Goal: Transaction & Acquisition: Purchase product/service

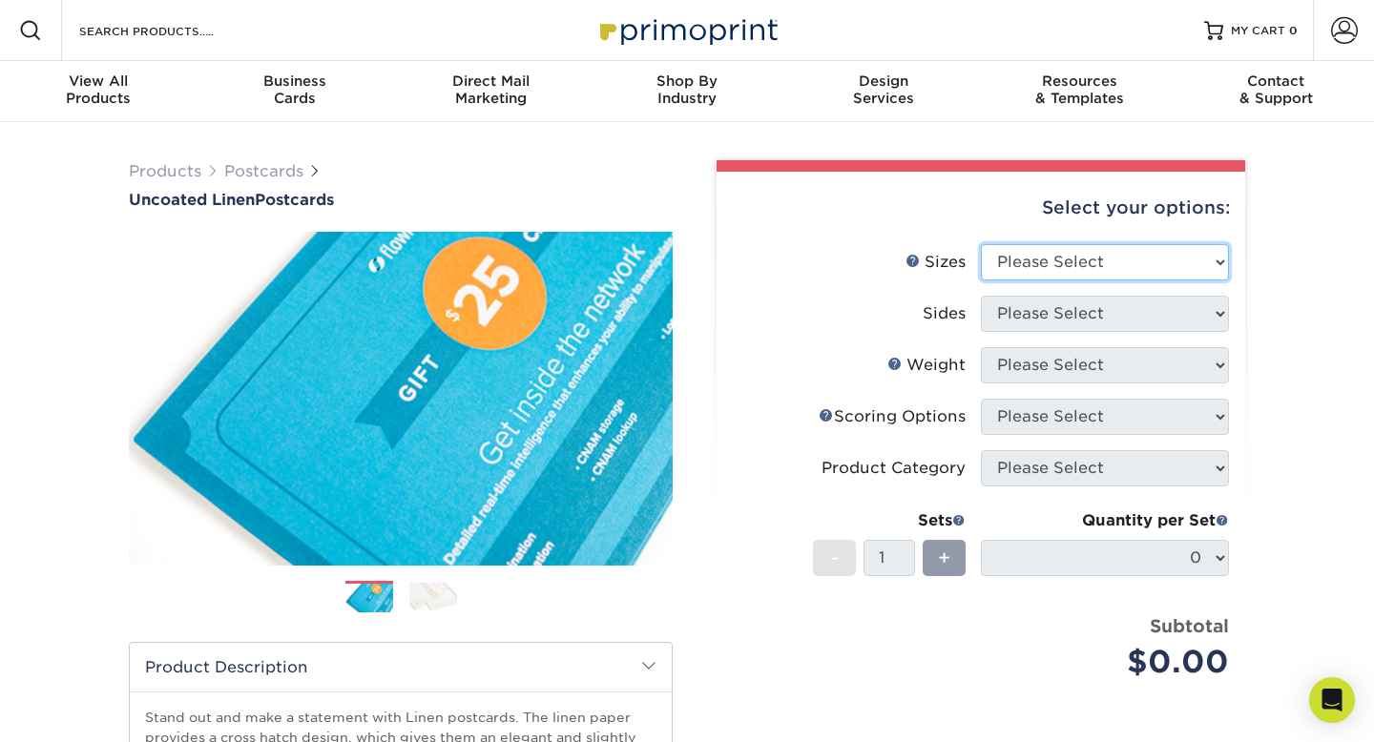
click at [1110, 268] on select "Please Select 1.5" x 7" 2" x 6" 2" x 8" 2.12" x 5.5" 2.75" x 4.25" 2.75" x 8.5"…" at bounding box center [1105, 262] width 248 height 36
select select "4.00x6.00"
click at [981, 244] on select "Please Select 1.5" x 7" 2" x 6" 2" x 8" 2.12" x 5.5" 2.75" x 4.25" 2.75" x 8.5"…" at bounding box center [1105, 262] width 248 height 36
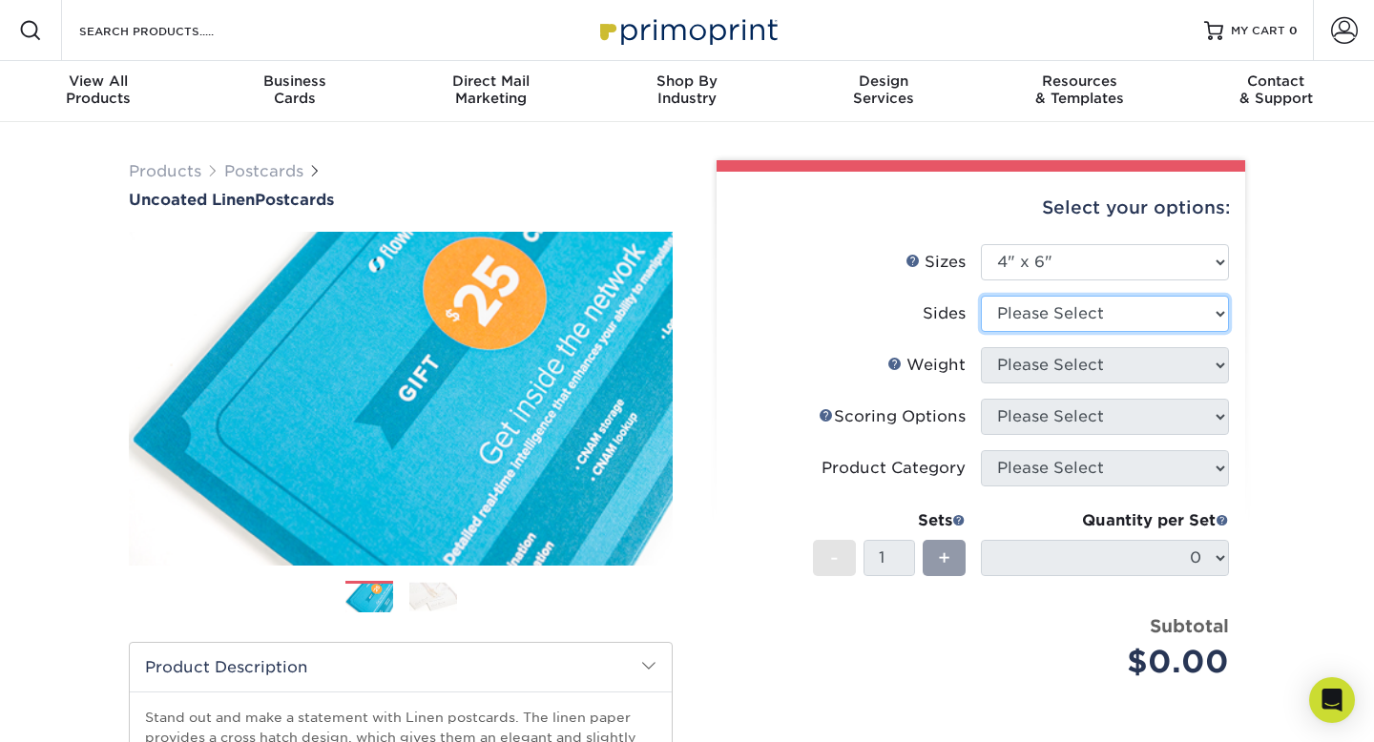
click at [1113, 319] on select "Please Select Print Both Sides Print Front Only" at bounding box center [1105, 314] width 248 height 36
select select "13abbda7-1d64-4f25-8bb2-c179b224825d"
click at [981, 296] on select "Please Select Print Both Sides Print Front Only" at bounding box center [1105, 314] width 248 height 36
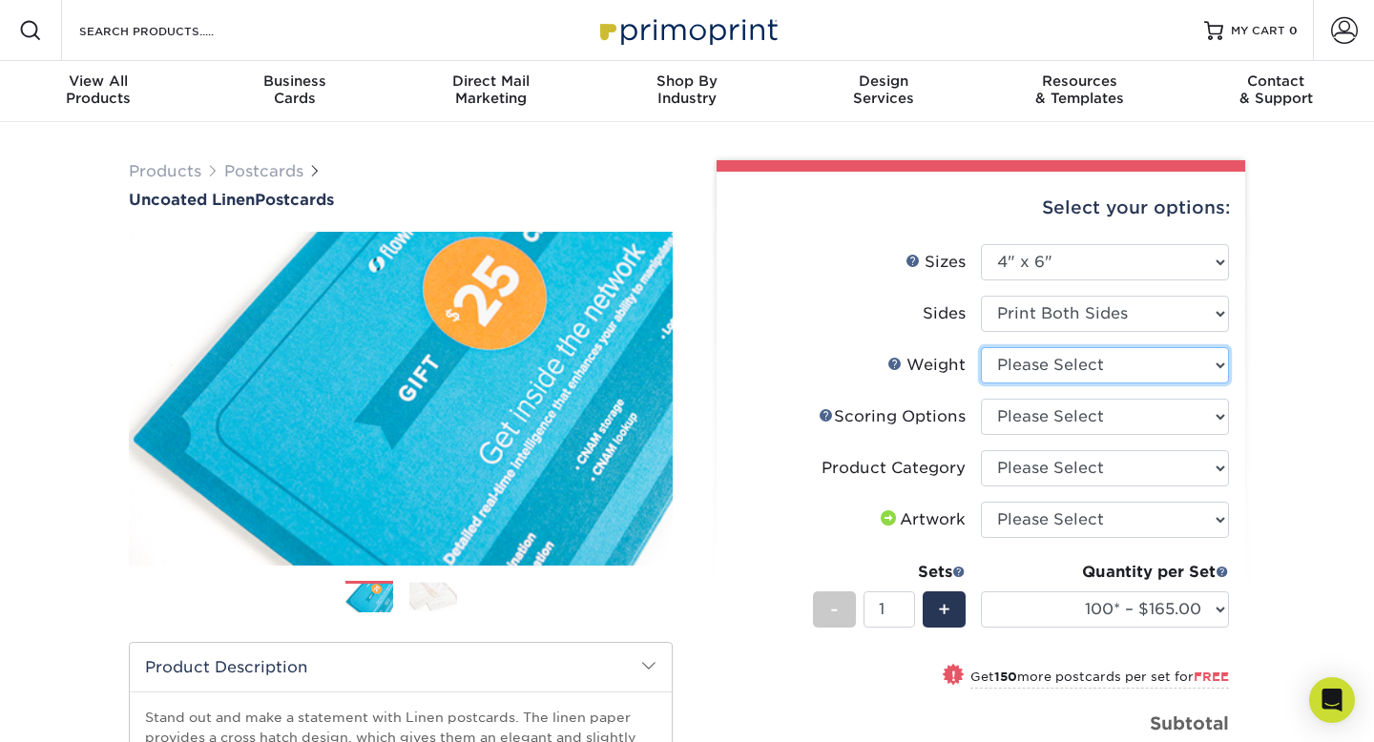
click at [1093, 363] on select "Please Select 100LB" at bounding box center [1105, 365] width 248 height 36
select select "100LB"
click at [981, 347] on select "Please Select 100LB" at bounding box center [1105, 365] width 248 height 36
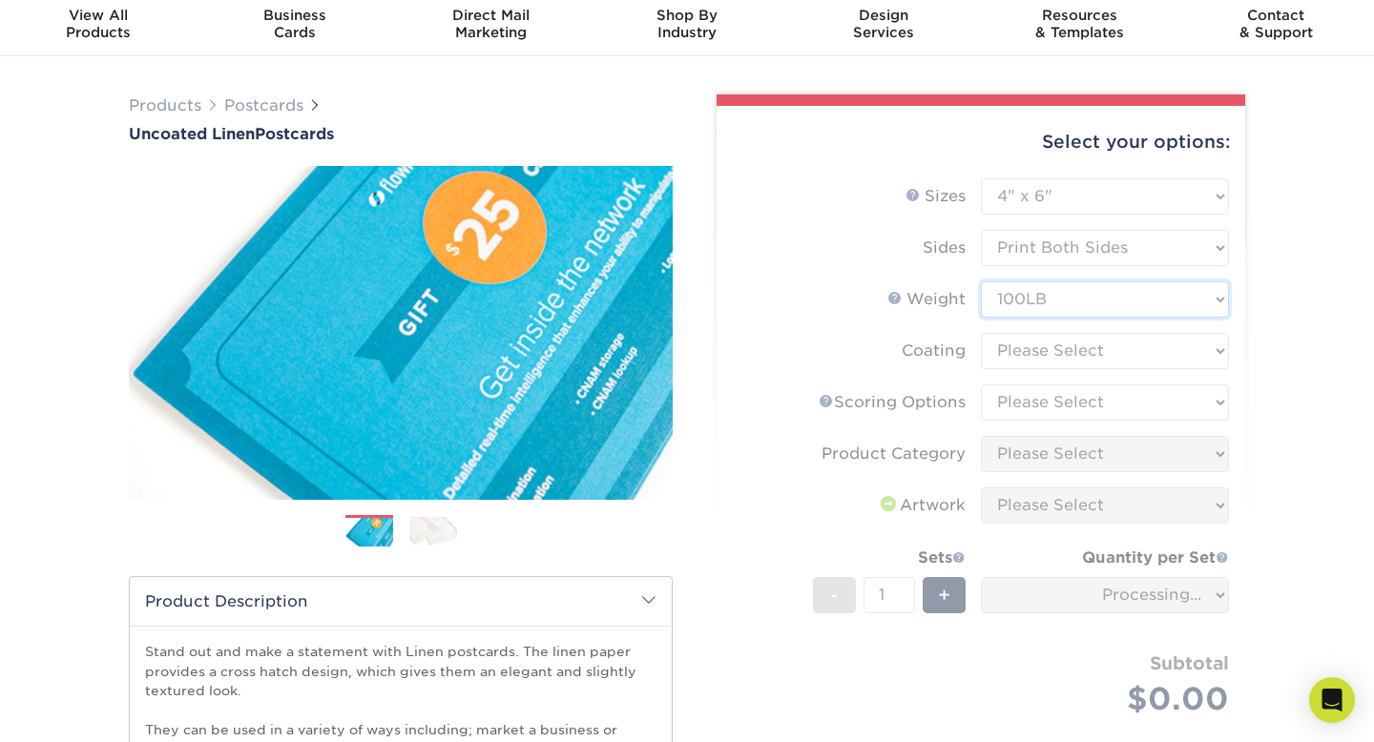
scroll to position [64, 0]
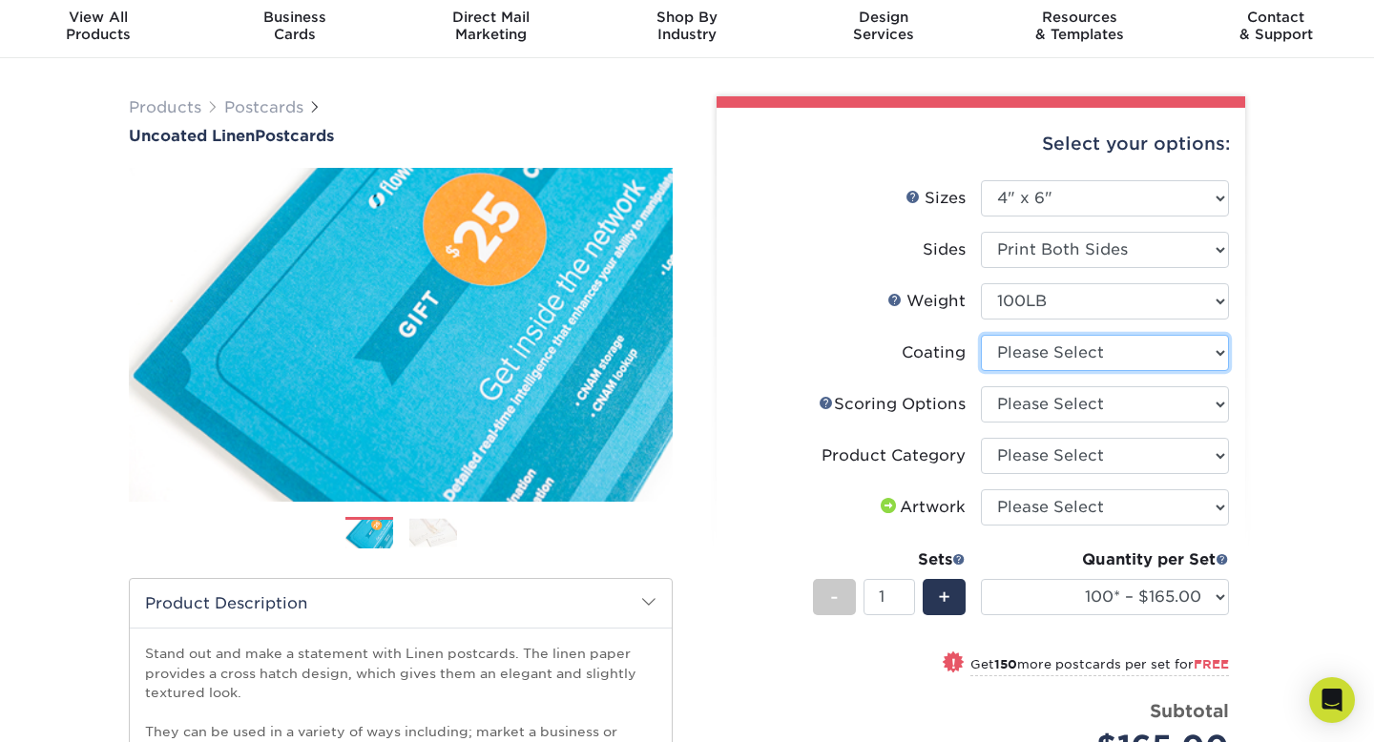
click at [1096, 357] on select at bounding box center [1105, 353] width 248 height 36
select select "3e7618de-abca-4bda-9f97-8b9129e913d8"
click at [981, 335] on select at bounding box center [1105, 353] width 248 height 36
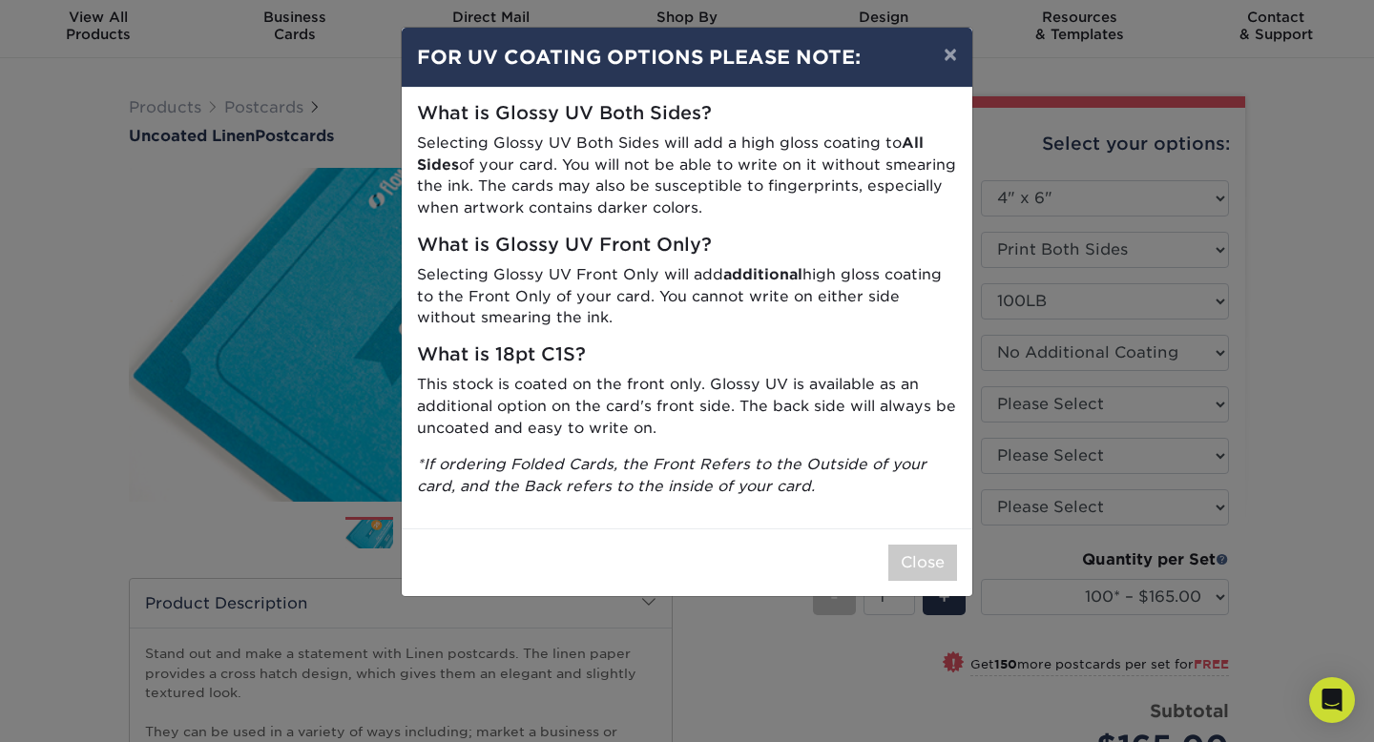
click at [865, 420] on p "This stock is coated on the front only. Glossy UV is available as an additional…" at bounding box center [687, 406] width 540 height 65
click at [955, 48] on button "×" at bounding box center [950, 54] width 44 height 53
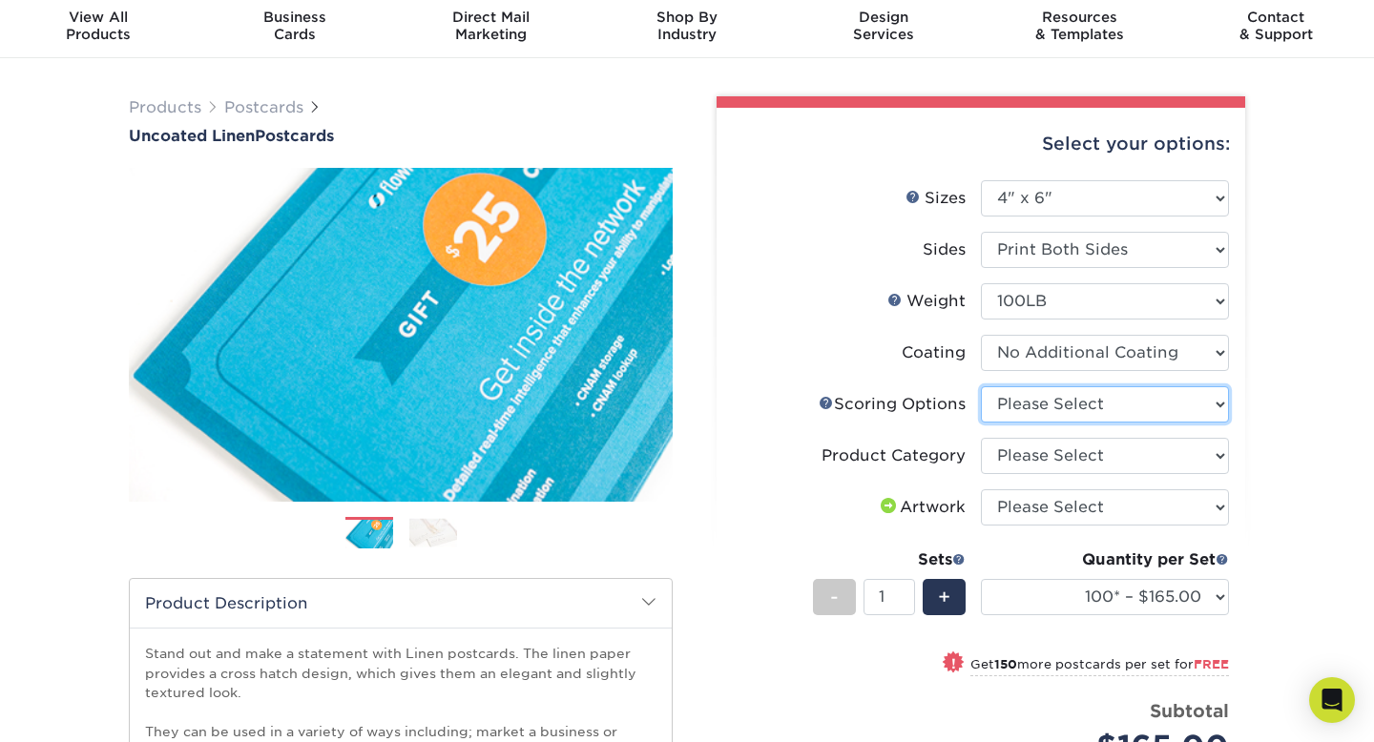
click at [1140, 406] on select "Please Select No Scoring One Score Score in Half" at bounding box center [1105, 404] width 248 height 36
select select "16ebe401-5398-422d-8cb0-f3adbb82deb5"
click at [981, 386] on select "Please Select No Scoring One Score Score in Half" at bounding box center [1105, 404] width 248 height 36
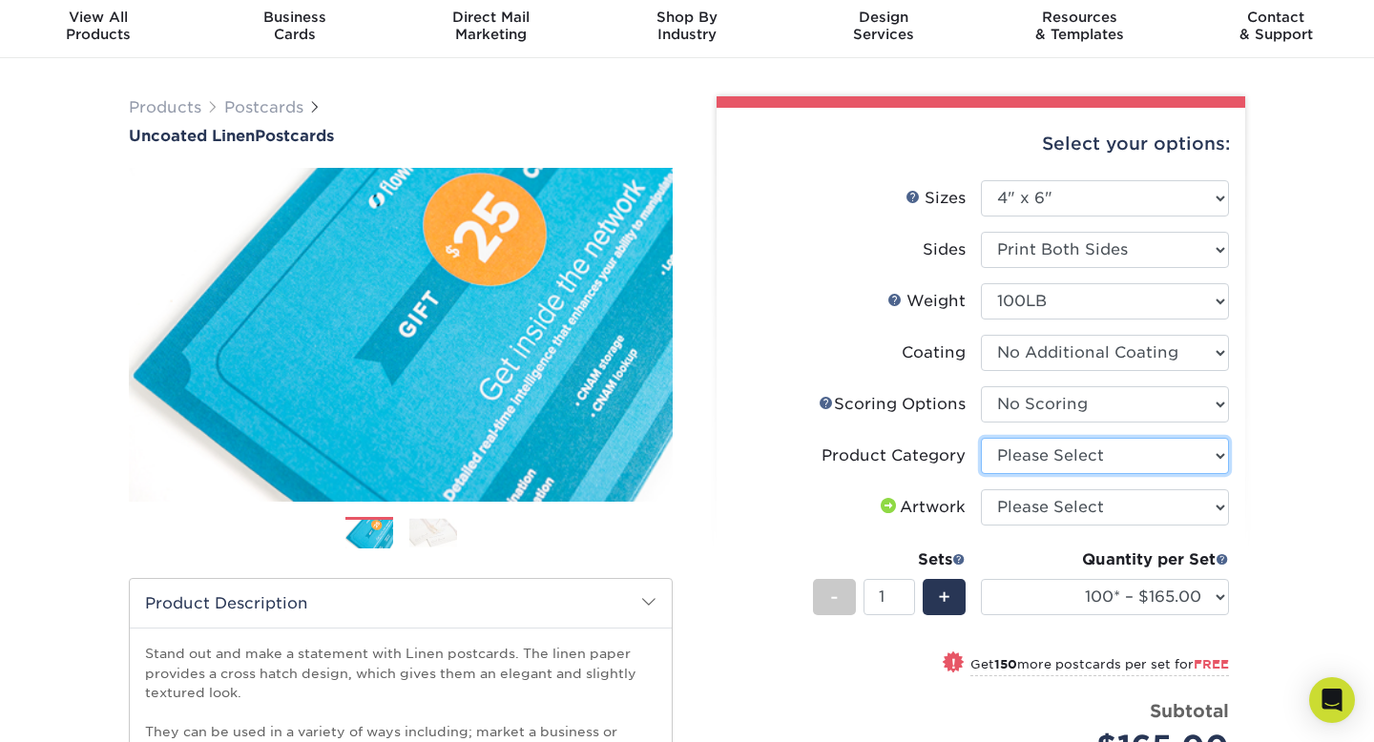
click at [1129, 466] on select "Please Select Postcards" at bounding box center [1105, 456] width 248 height 36
select select "9b7272e0-d6c8-4c3c-8e97-d3a1bcdab858"
click at [981, 438] on select "Please Select Postcards" at bounding box center [1105, 456] width 248 height 36
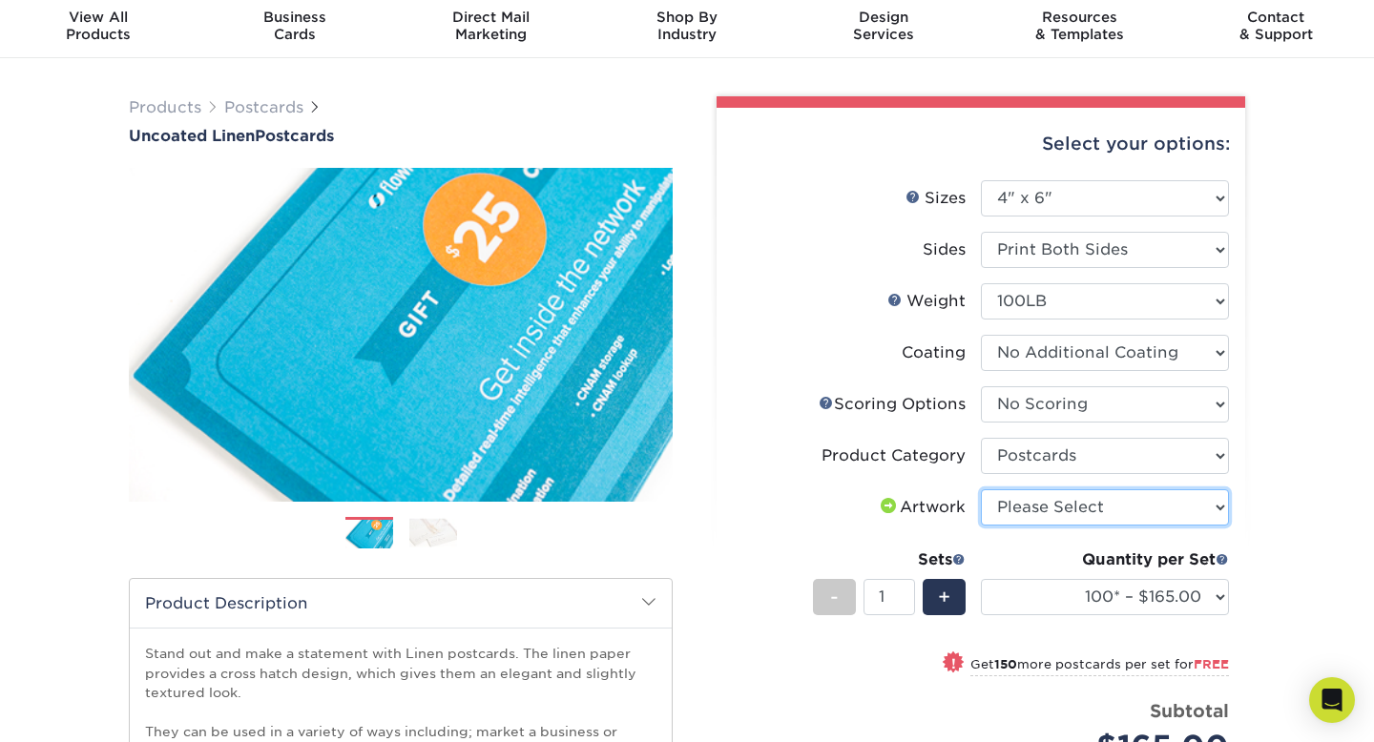
click at [1122, 511] on select "Please Select I will upload files I need a design - $150" at bounding box center [1105, 507] width 248 height 36
select select "upload"
click at [981, 489] on select "Please Select I will upload files I need a design - $150" at bounding box center [1105, 507] width 248 height 36
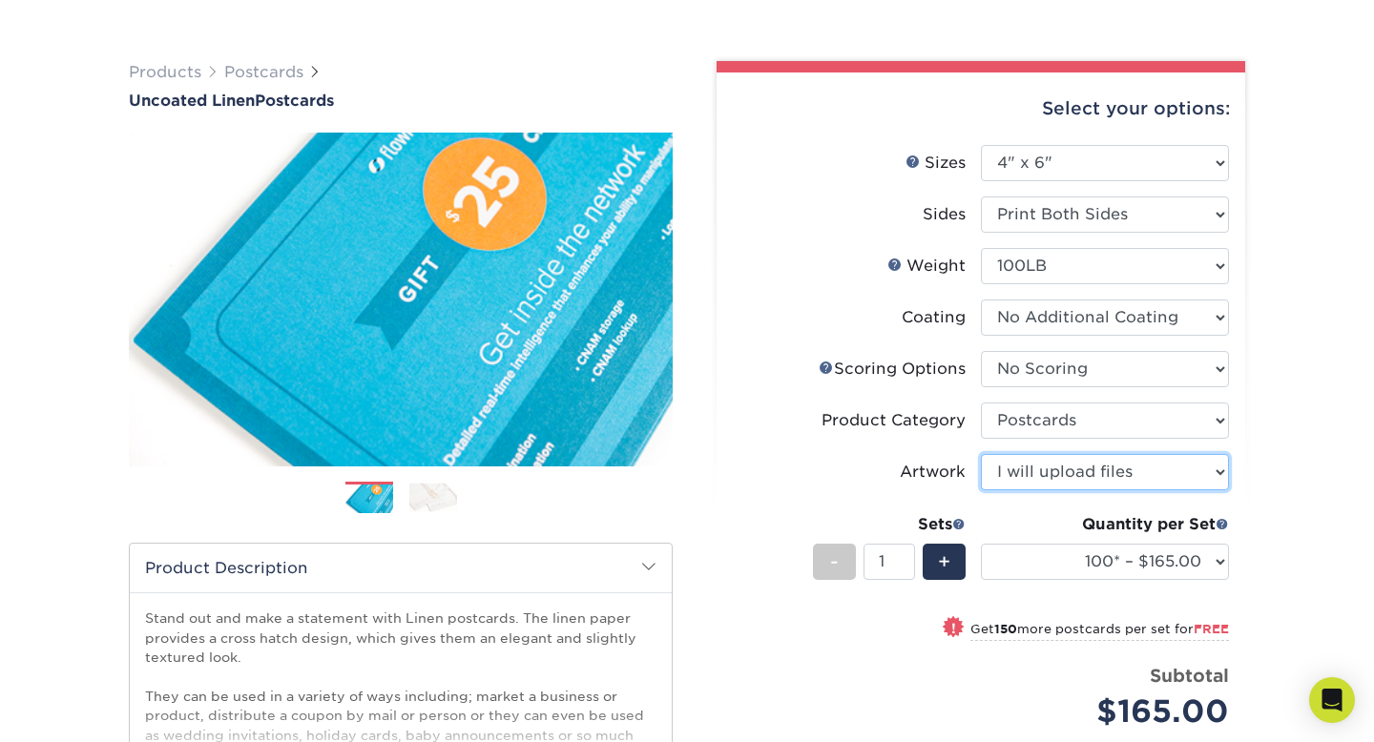
scroll to position [108, 0]
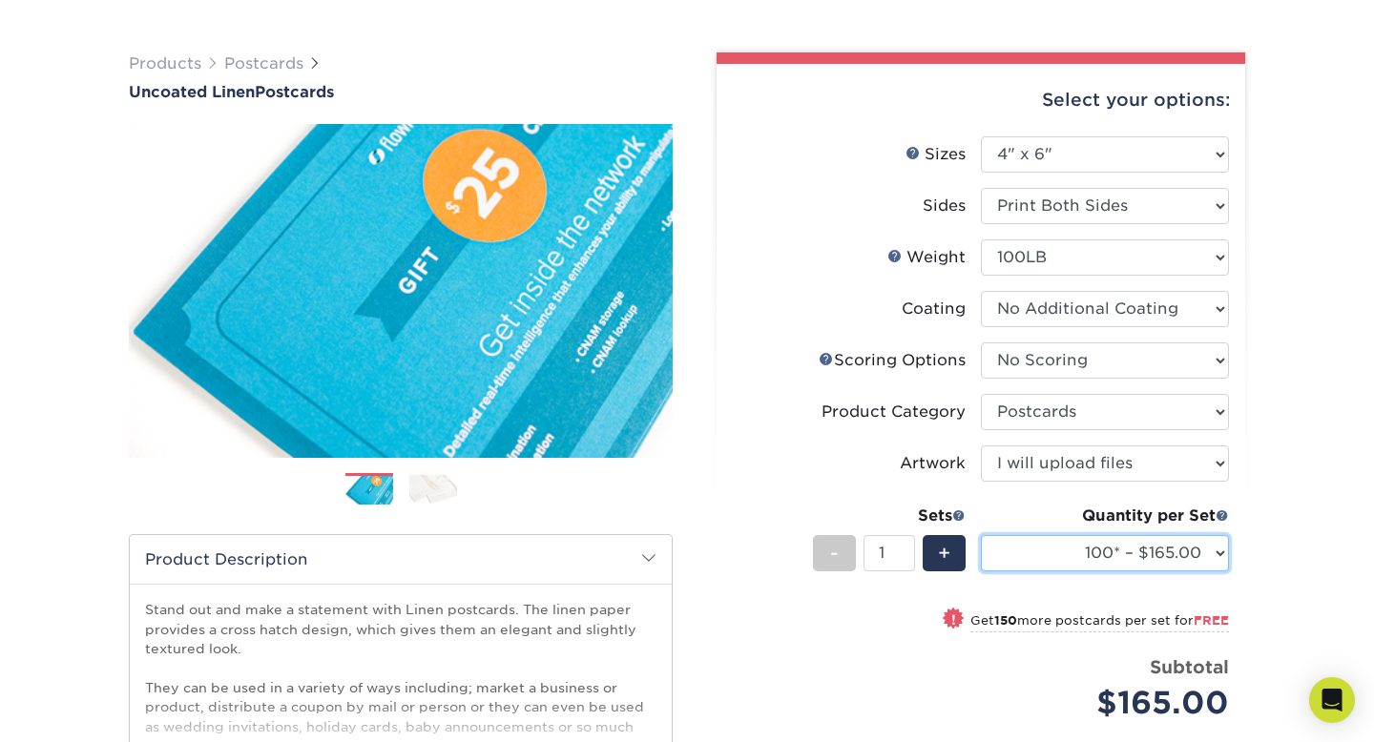
click at [1123, 552] on select "100* – $165.00 250* – $165.00 500* – $168.00 750 – $189.00 1000 – $211.00 1500 …" at bounding box center [1105, 553] width 248 height 36
select select "250* – $165.00"
click at [981, 535] on select "100* – $165.00 250* – $165.00 500* – $168.00 750 – $189.00 1000 – $211.00 1500 …" at bounding box center [1105, 553] width 248 height 36
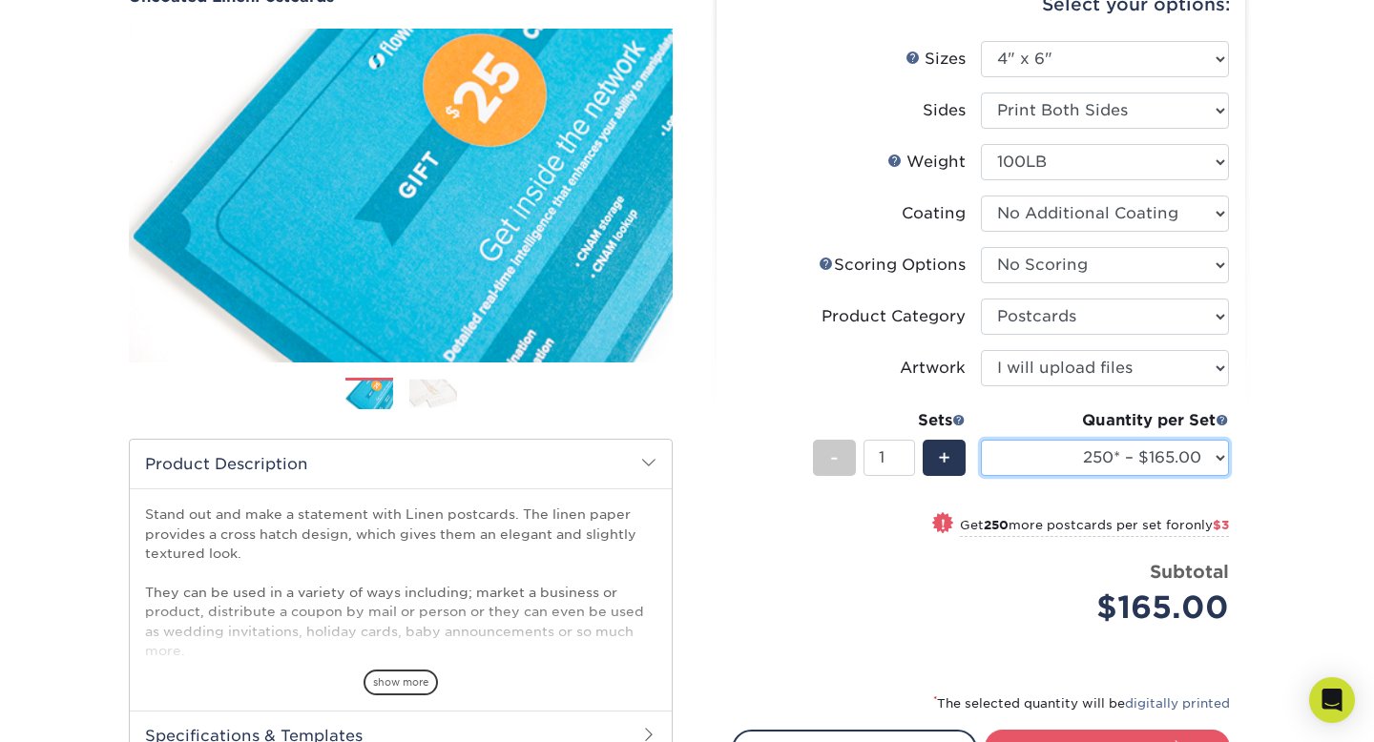
scroll to position [209, 0]
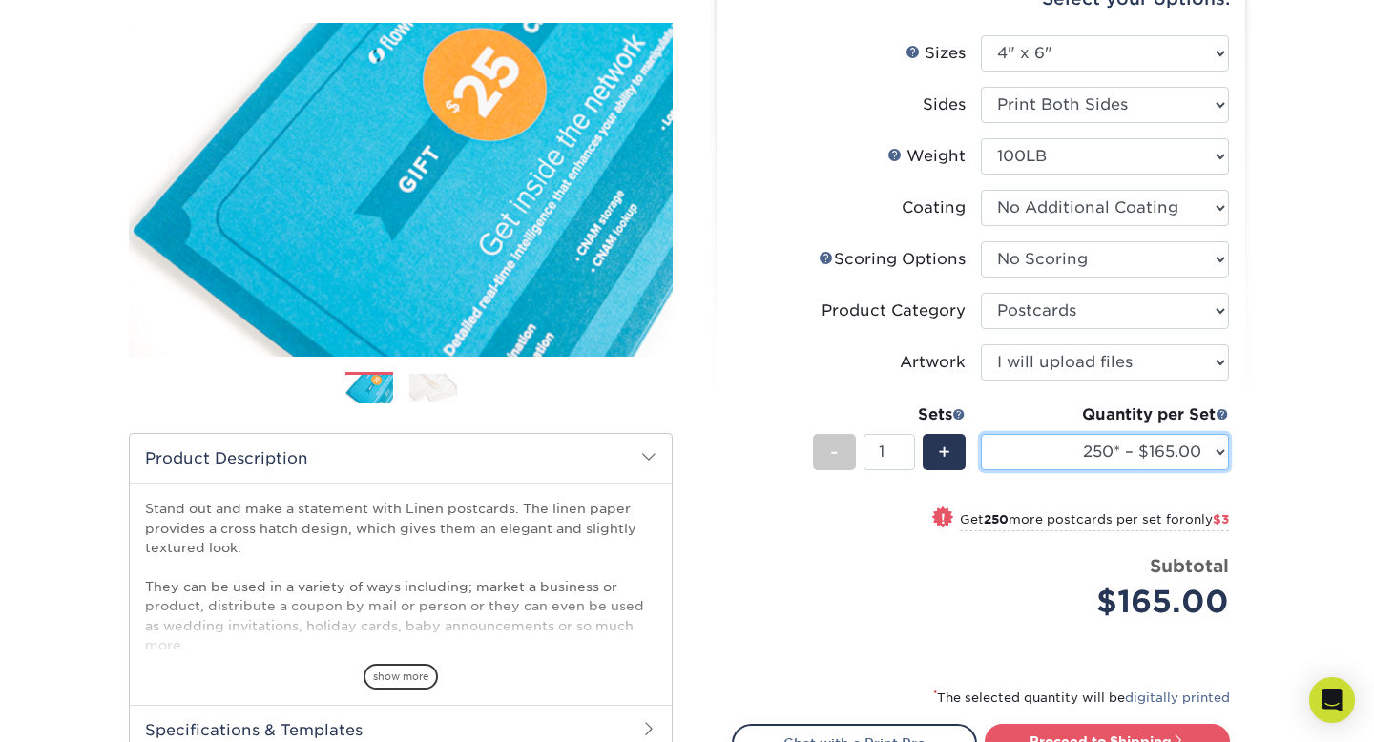
click at [1163, 443] on select "100* – $165.00 250* – $165.00 500* – $168.00 750 – $189.00 1000 – $211.00 1500 …" at bounding box center [1105, 452] width 248 height 36
click at [981, 434] on select "100* – $165.00 250* – $165.00 500* – $168.00 750 – $189.00 1000 – $211.00 1500 …" at bounding box center [1105, 452] width 248 height 36
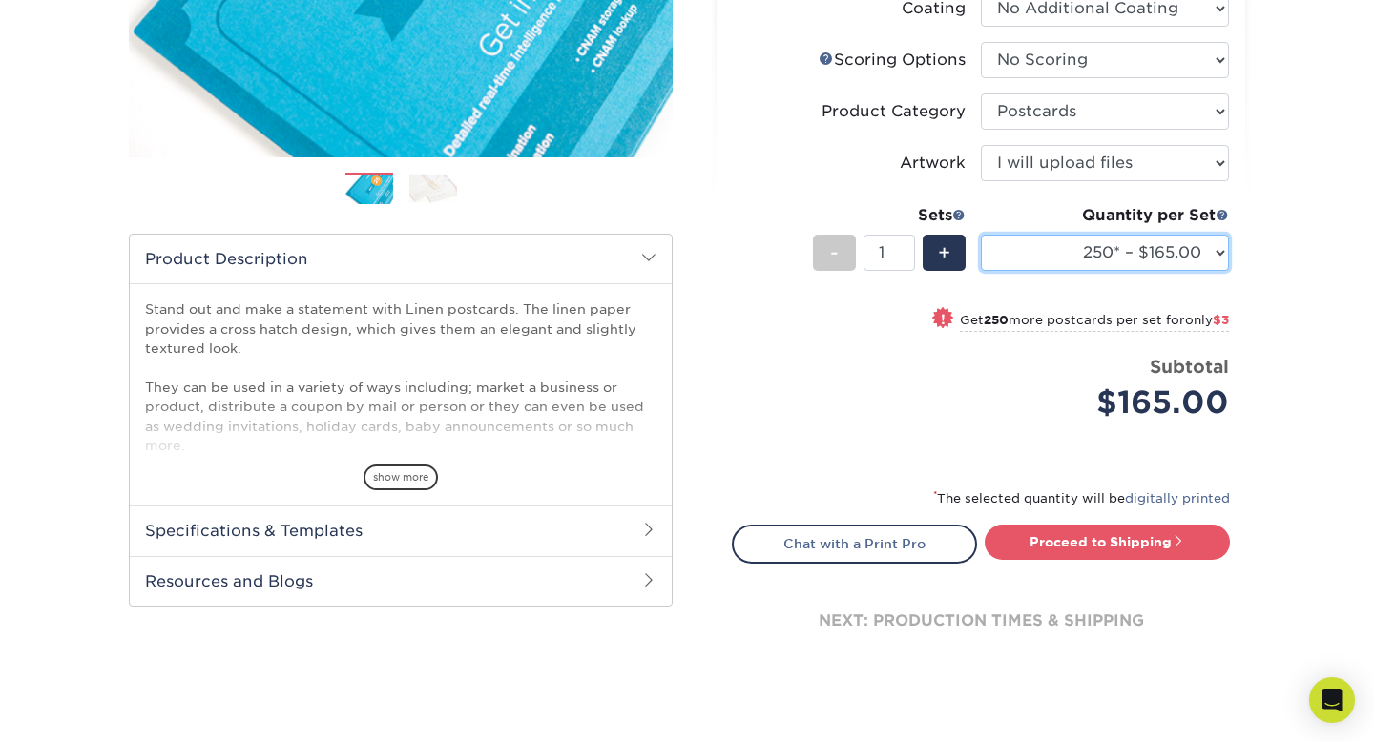
scroll to position [410, 0]
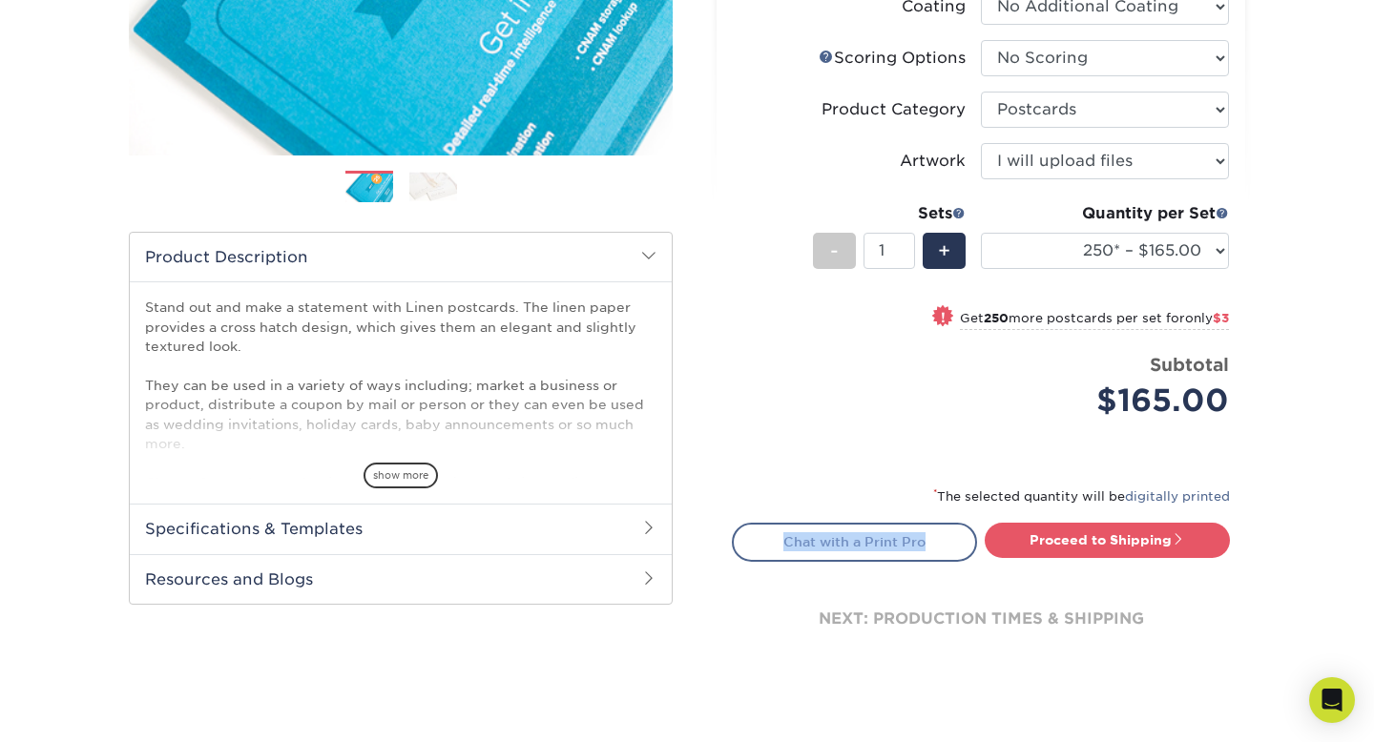
click at [844, 546] on link "Chat with a Print Pro" at bounding box center [854, 542] width 245 height 38
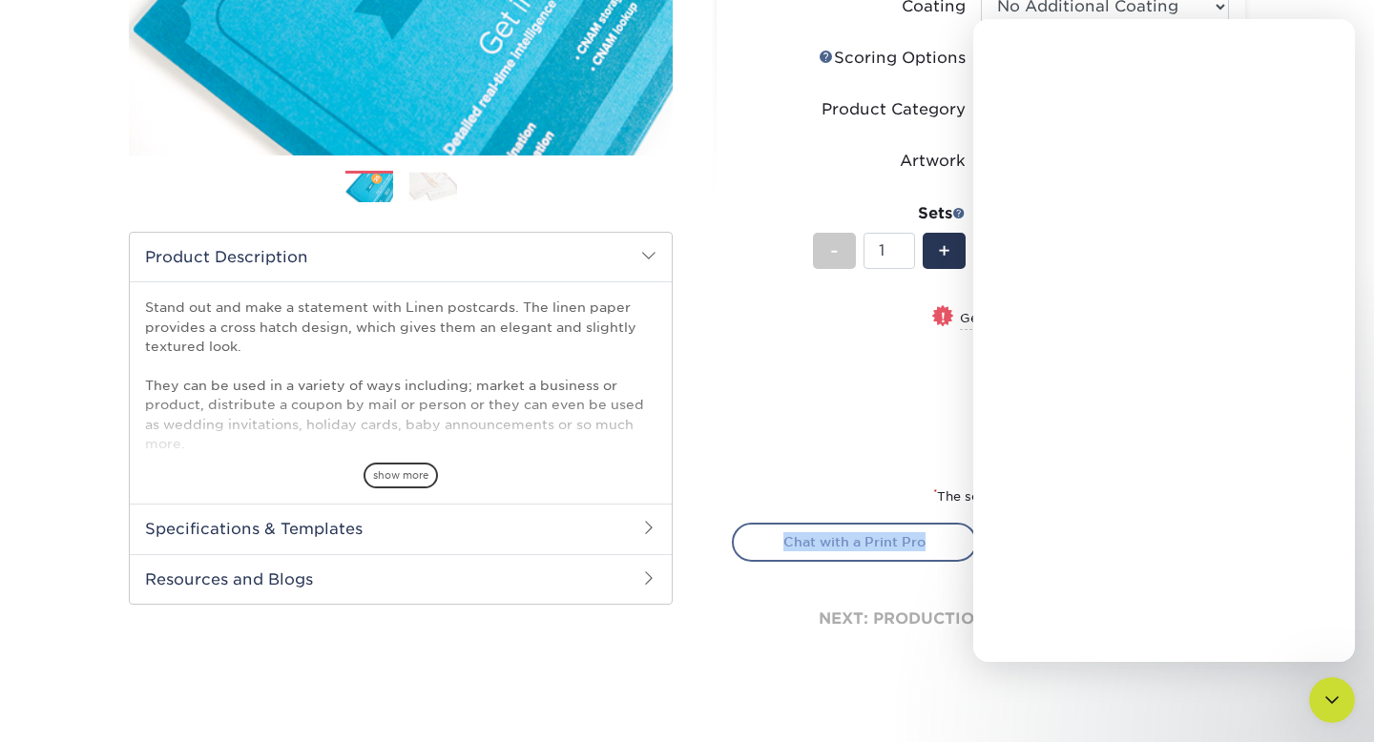
scroll to position [0, 0]
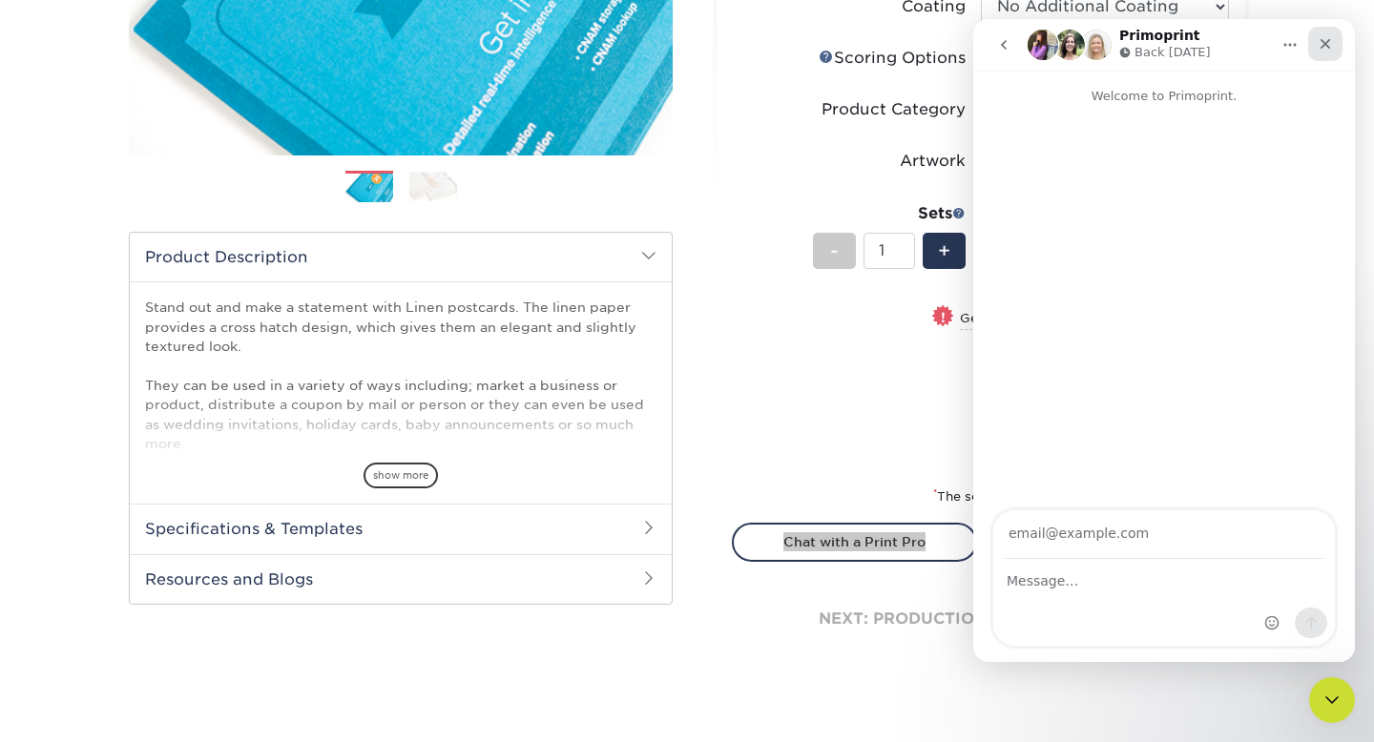
click at [1332, 43] on icon "Close" at bounding box center [1325, 43] width 15 height 15
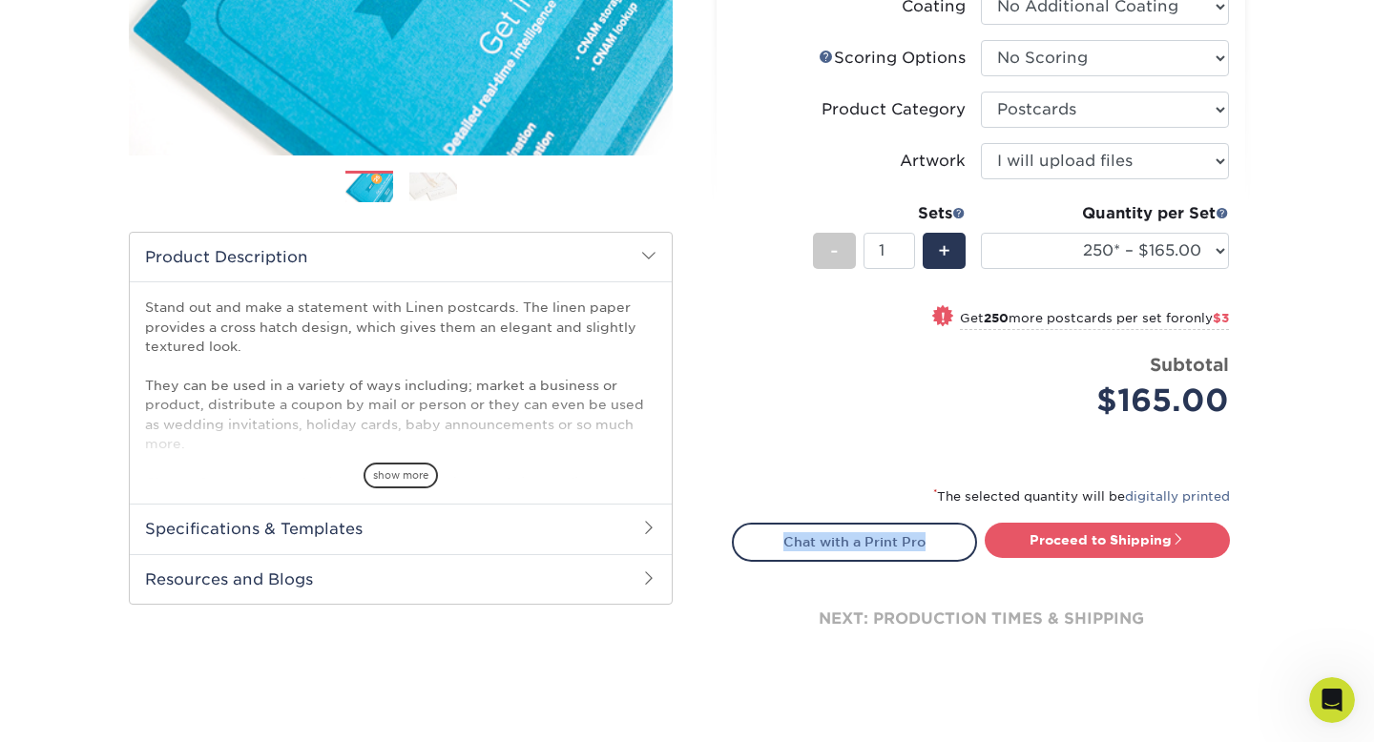
click at [1203, 255] on select "100* – $165.00 250* – $165.00 500* – $168.00 750 – $189.00 1000 – $211.00 1500 …" at bounding box center [1105, 251] width 248 height 36
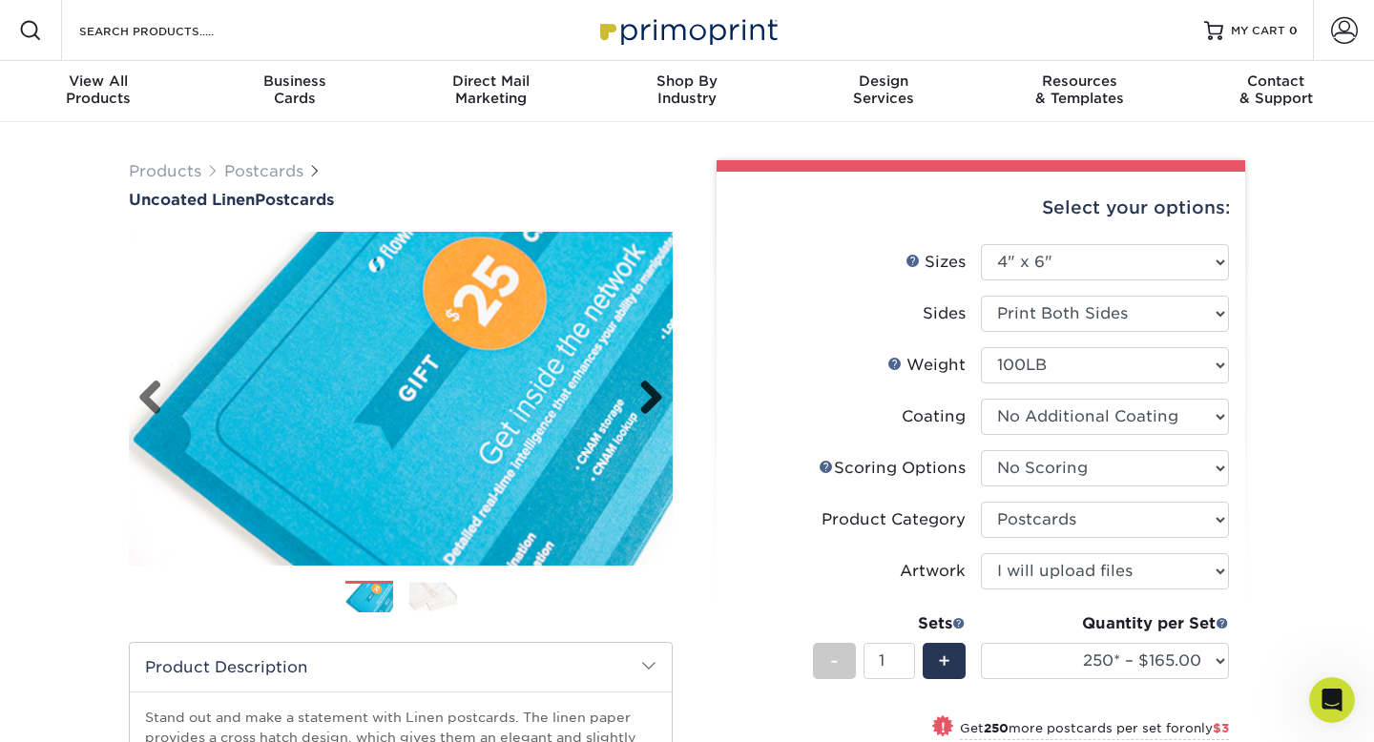
click at [654, 403] on link "Next" at bounding box center [644, 399] width 38 height 38
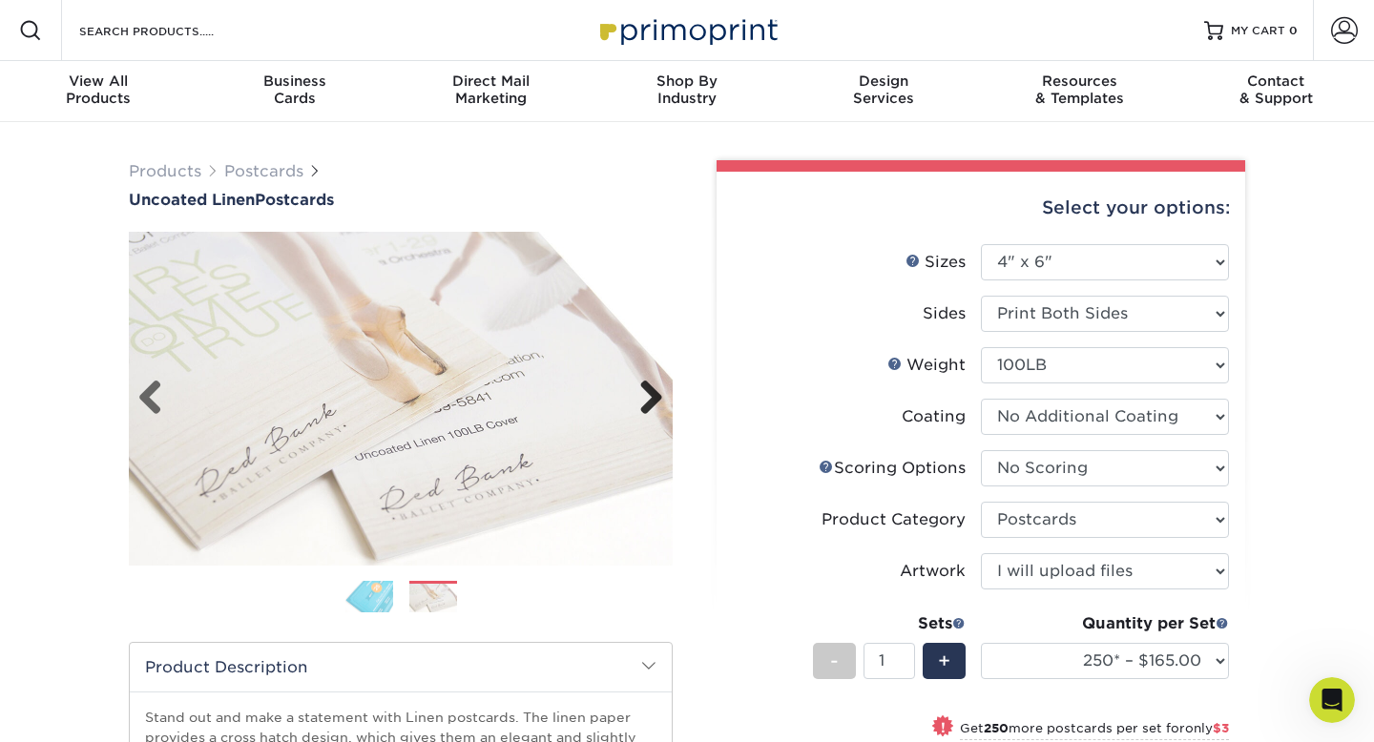
click at [653, 397] on link "Next" at bounding box center [644, 399] width 38 height 38
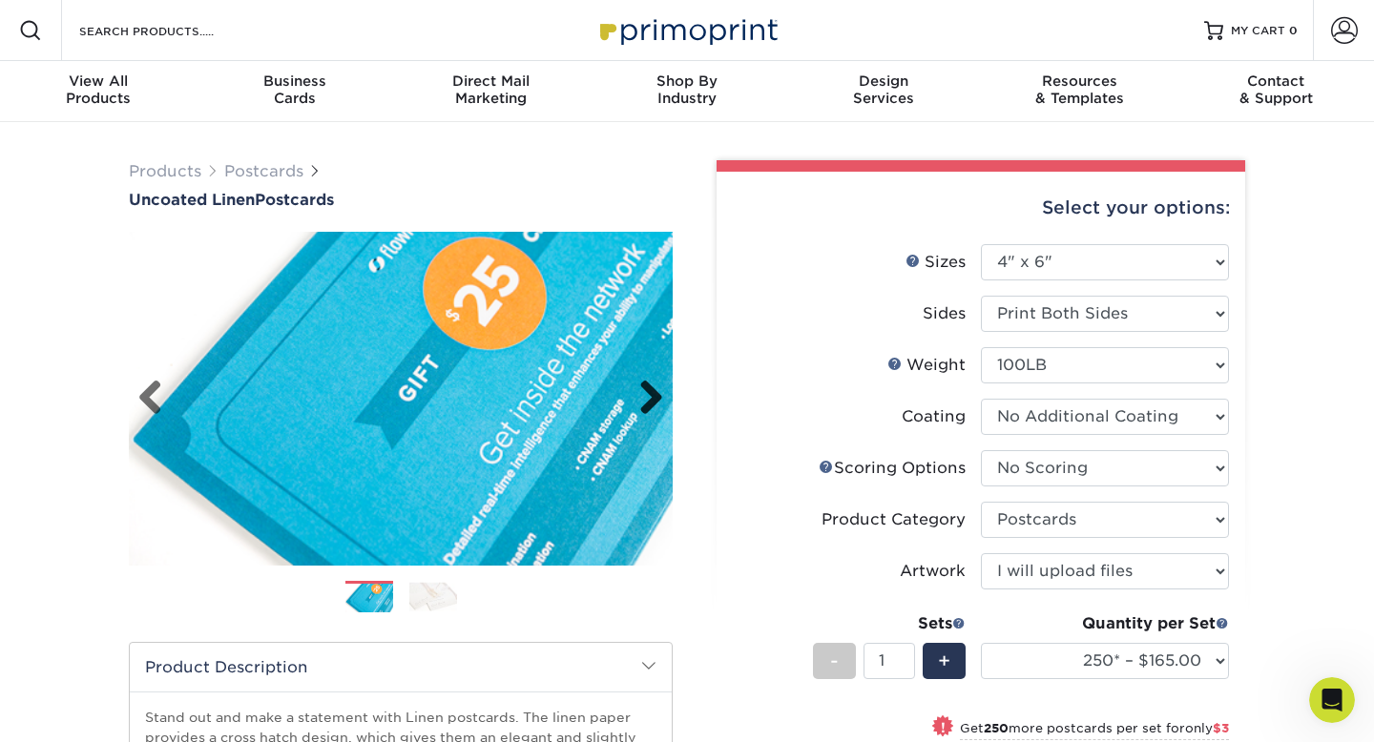
click at [653, 397] on link "Next" at bounding box center [644, 399] width 38 height 38
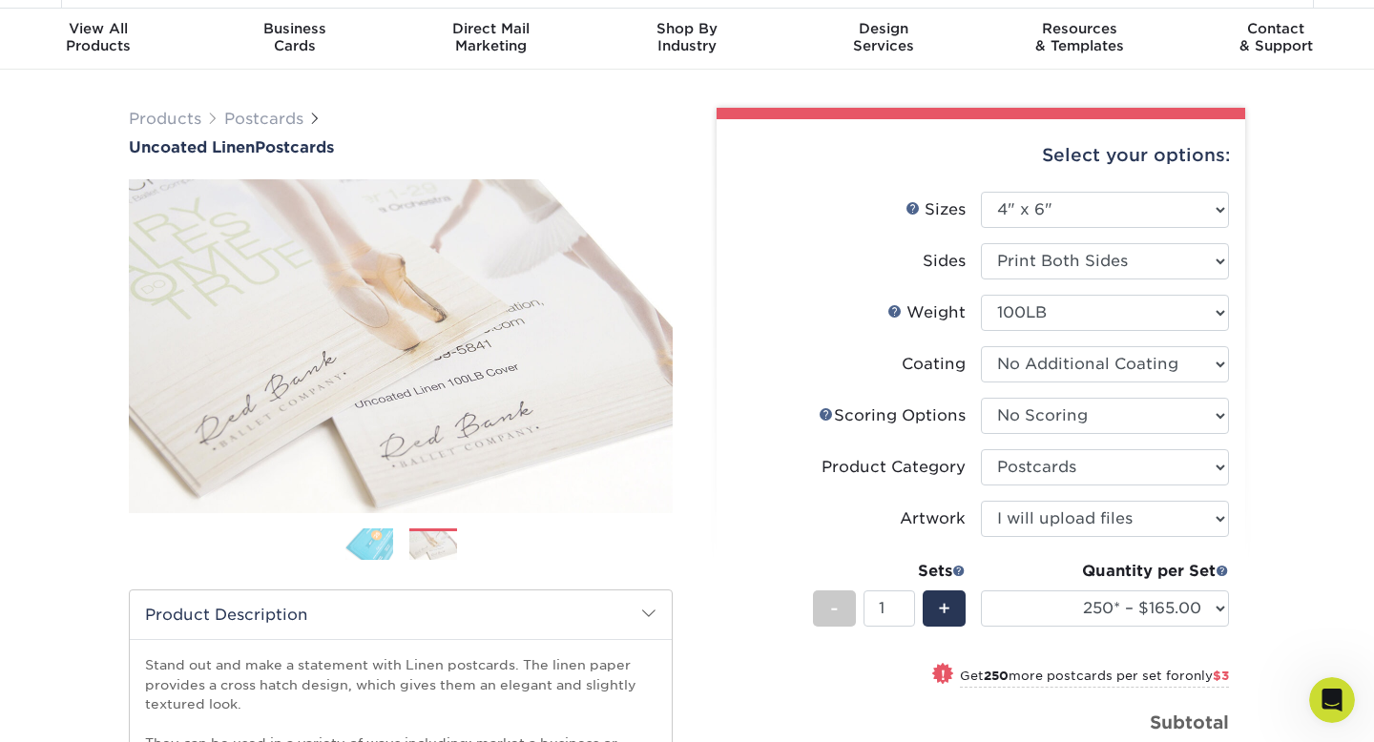
scroll to position [55, 0]
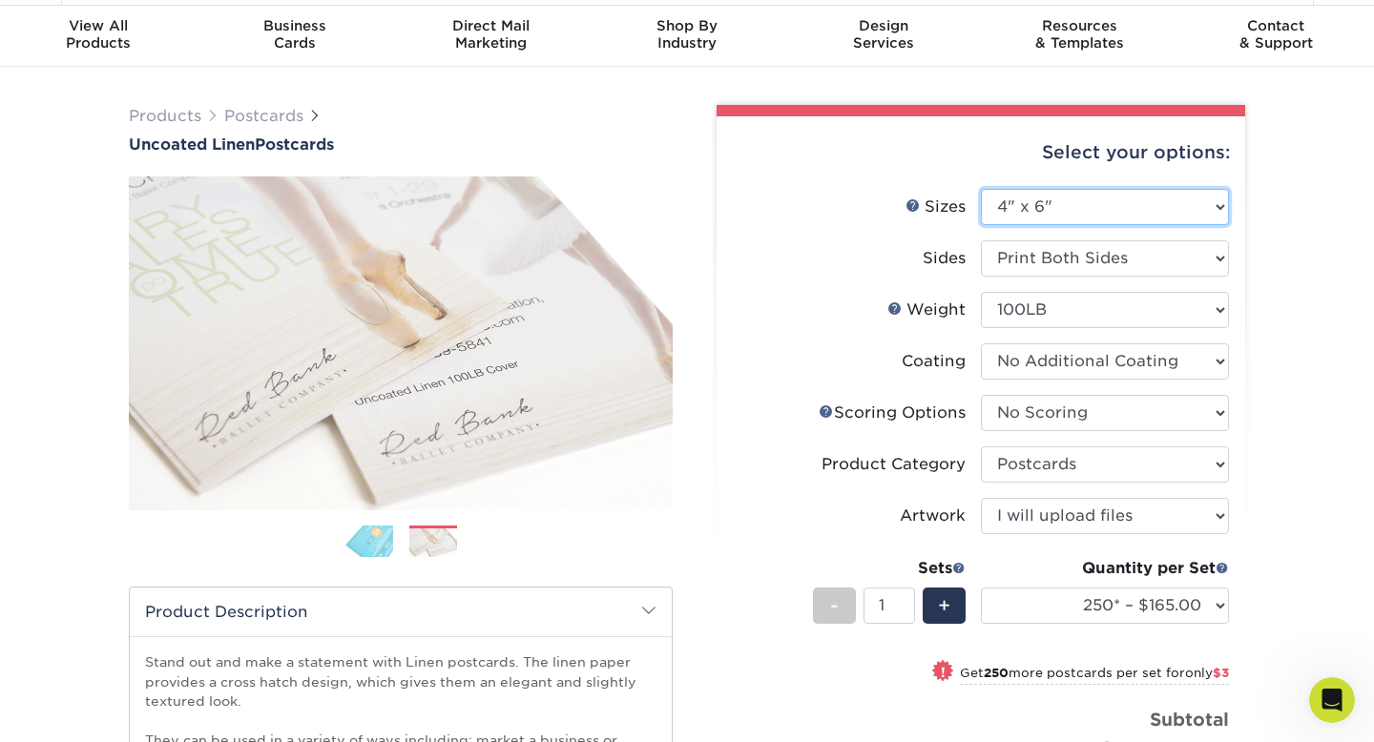
click at [1158, 209] on select "Please Select 1.5" x 7" 2" x 6" 2" x 8" 2.12" x 5.5" 2.75" x 4.25" 2.75" x 8.5"…" at bounding box center [1105, 207] width 248 height 36
select select "5.50x8.50"
click at [981, 189] on select "Please Select 1.5" x 7" 2" x 6" 2" x 8" 2.12" x 5.5" 2.75" x 4.25" 2.75" x 8.5"…" at bounding box center [1105, 207] width 248 height 36
select select "-1"
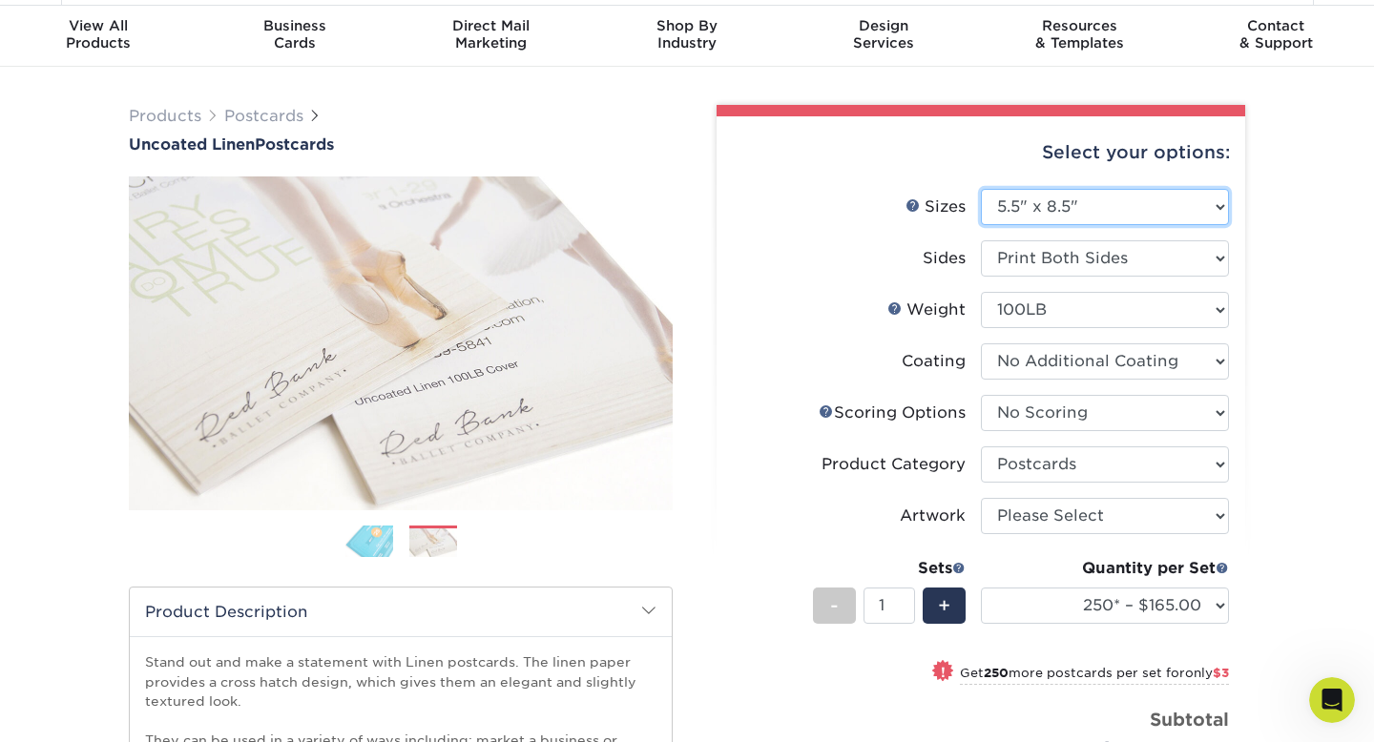
select select "-1"
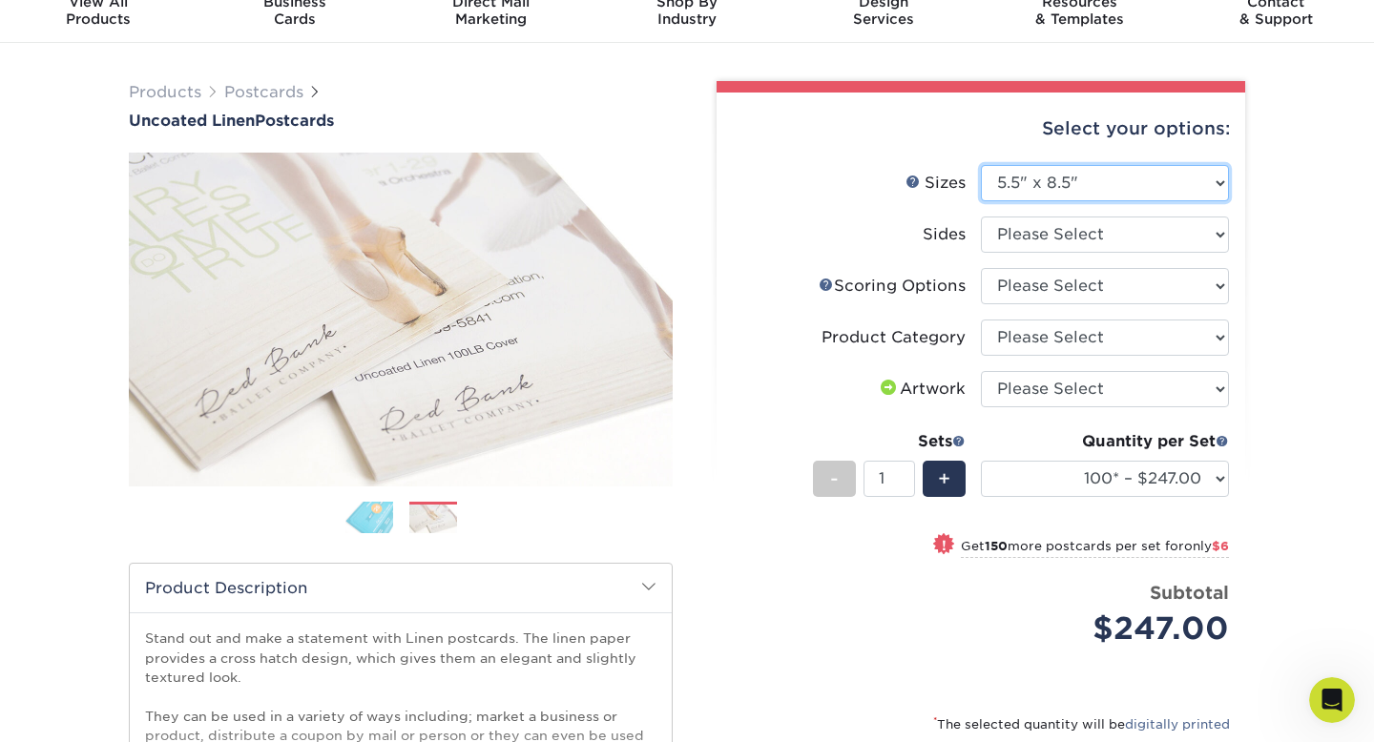
scroll to position [81, 0]
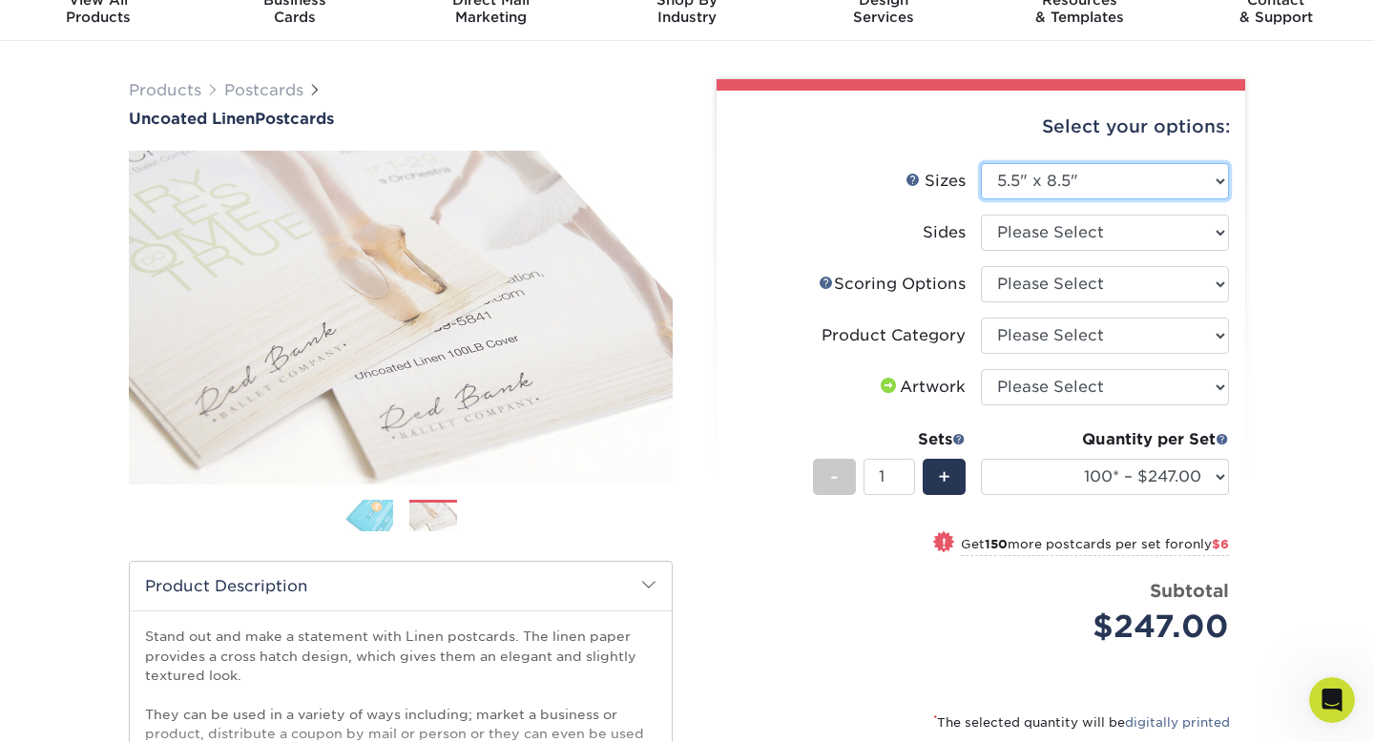
click at [1138, 180] on select "Please Select 1.5" x 7" 2" x 6" 2" x 8" 2.12" x 5.5" 2.75" x 4.25" 2.75" x 8.5"…" at bounding box center [1105, 181] width 248 height 36
select select "5.00x7.00"
click at [981, 163] on select "Please Select 1.5" x 7" 2" x 6" 2" x 8" 2.12" x 5.5" 2.75" x 4.25" 2.75" x 8.5"…" at bounding box center [1105, 181] width 248 height 36
select select
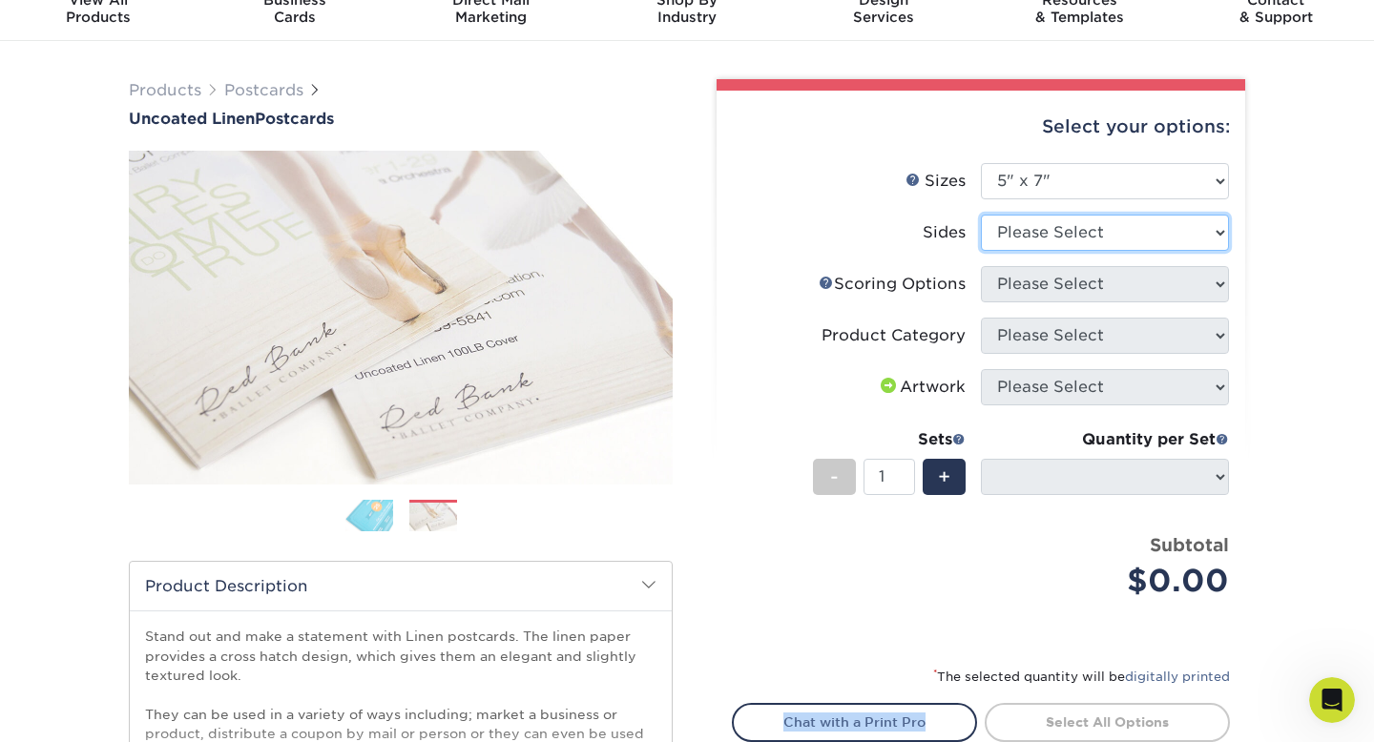
click at [1149, 240] on select "Please Select Print Both Sides Print Front Only" at bounding box center [1105, 233] width 248 height 36
select select "13abbda7-1d64-4f25-8bb2-c179b224825d"
click at [981, 215] on select "Please Select Print Both Sides Print Front Only" at bounding box center [1105, 233] width 248 height 36
select select "-1"
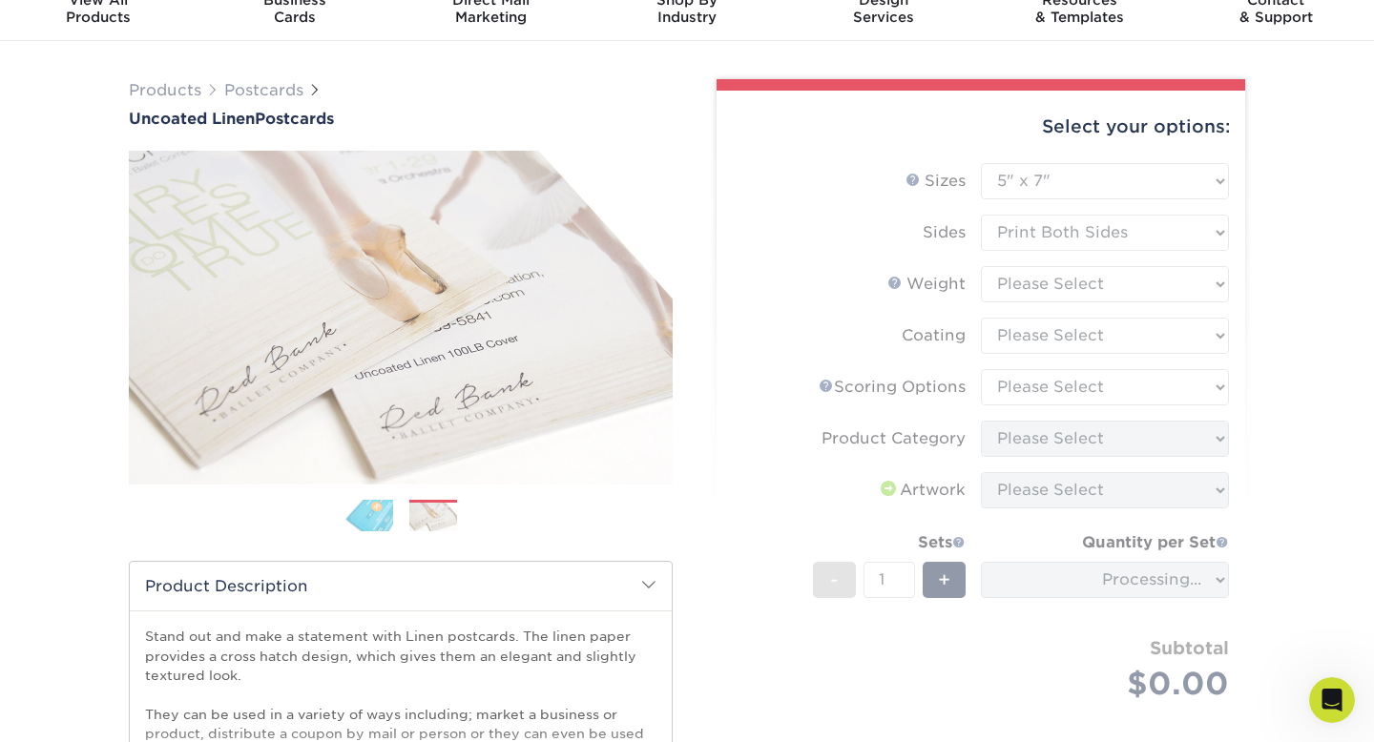
click at [1113, 282] on form "Sizes Help Sizes Please Select 1.5" x 7" 2" x 6" 2" x 8" 2.12" x 5.5" 2.75" x 4…" at bounding box center [981, 454] width 498 height 583
